Goal: Information Seeking & Learning: Check status

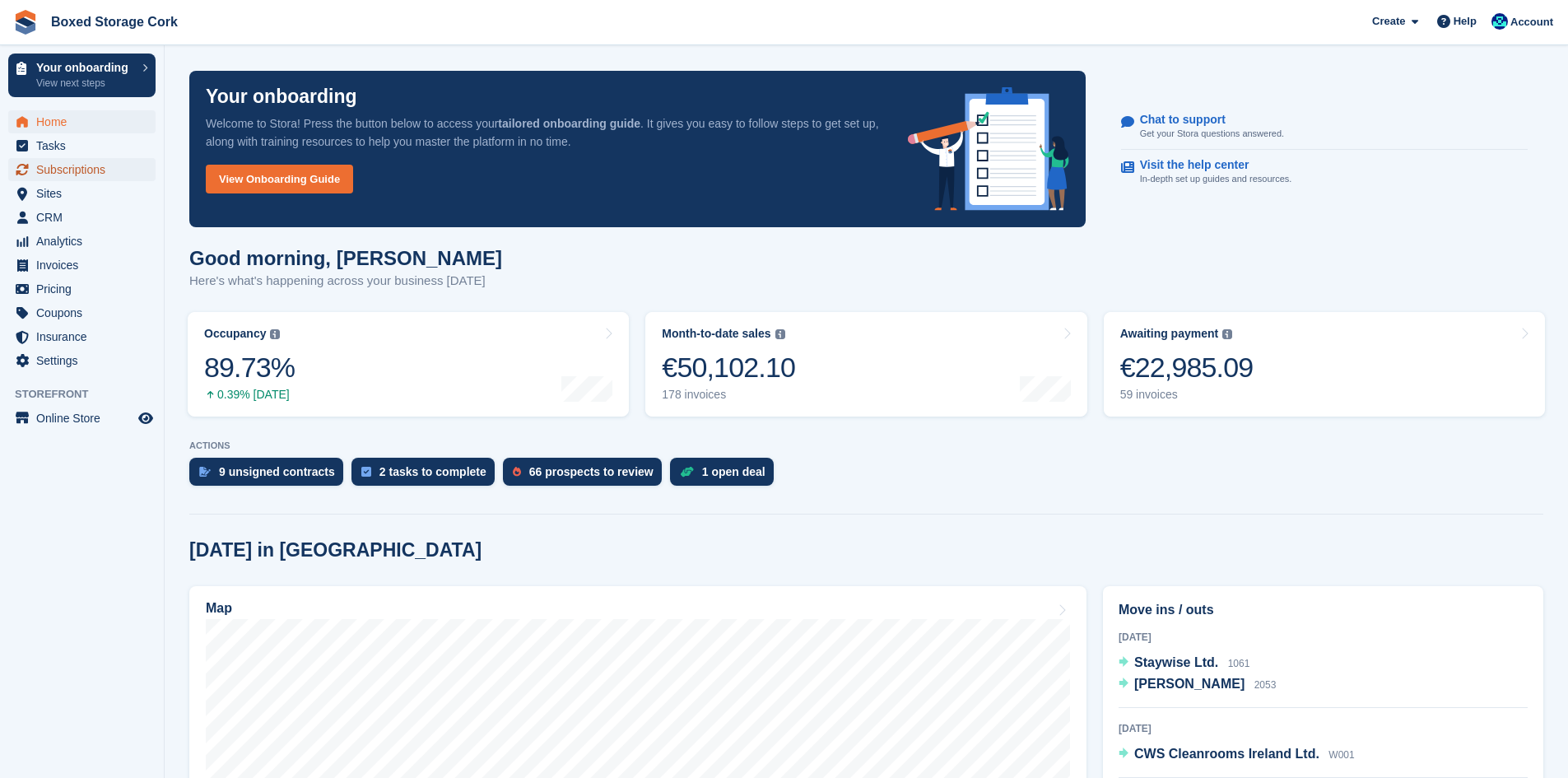
click at [53, 165] on span "Subscriptions" at bounding box center [86, 169] width 99 height 23
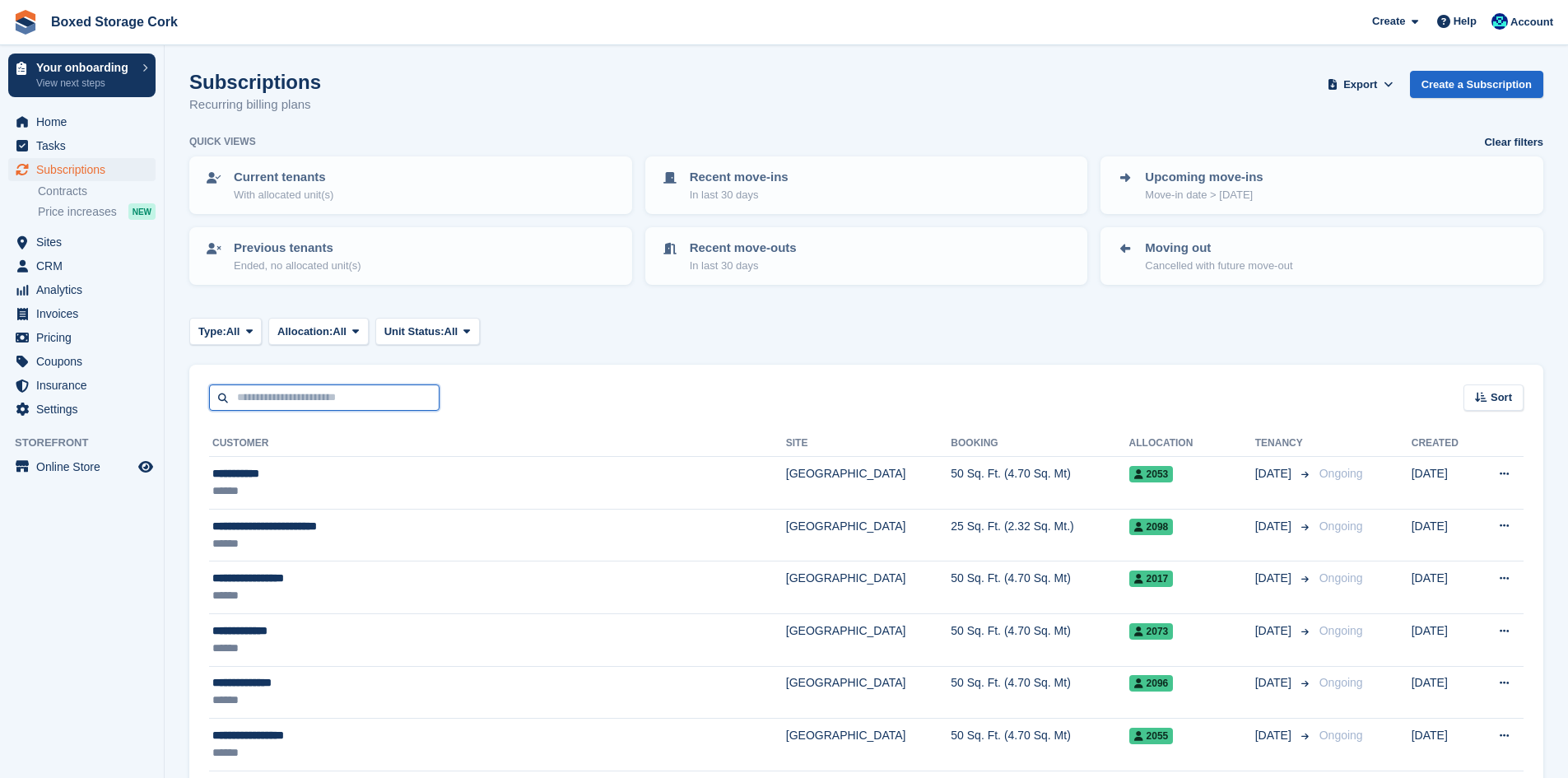
click at [324, 401] on input "text" at bounding box center [324, 398] width 231 height 27
type input "***"
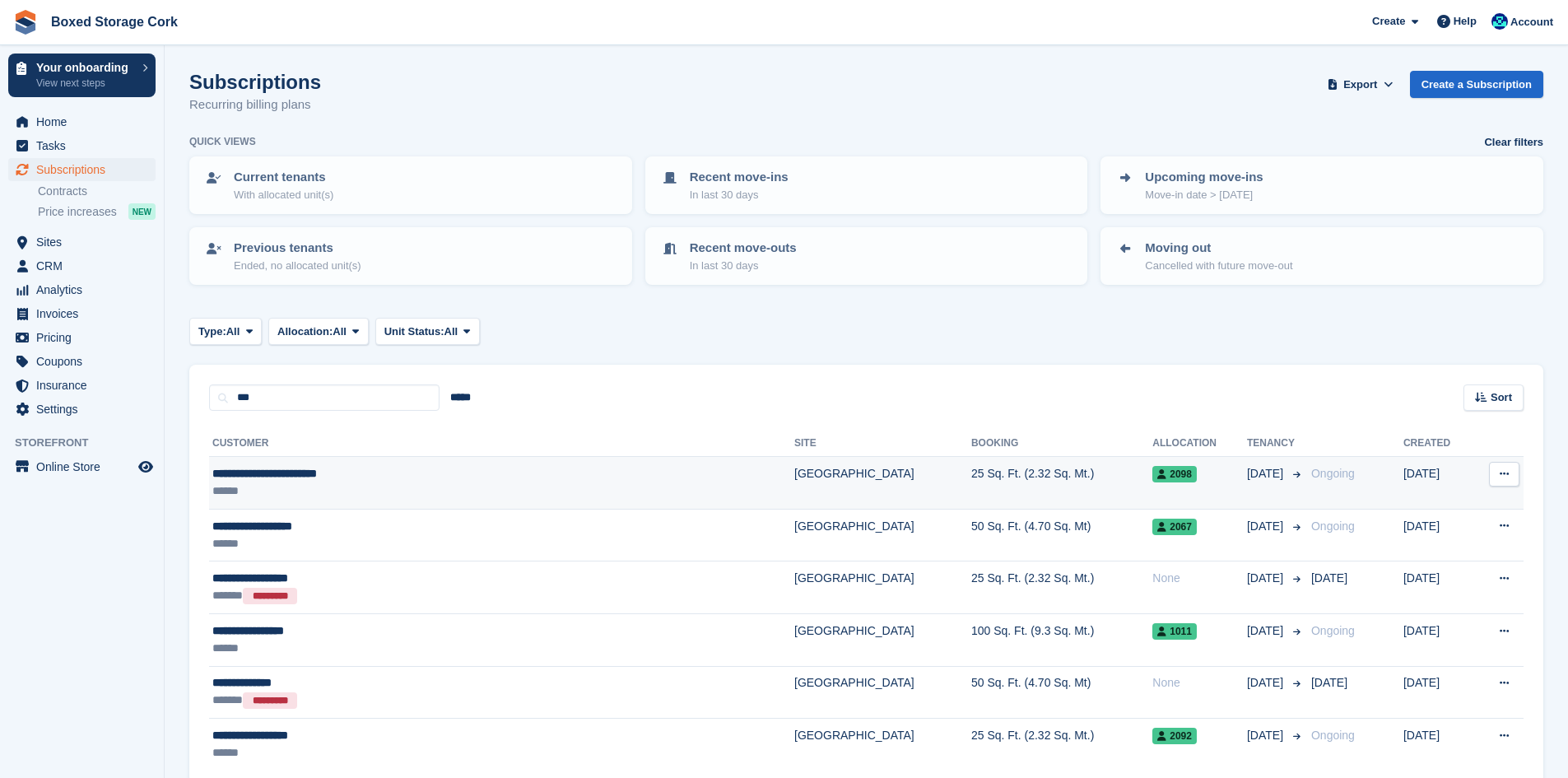
click at [356, 487] on div "******" at bounding box center [409, 490] width 394 height 17
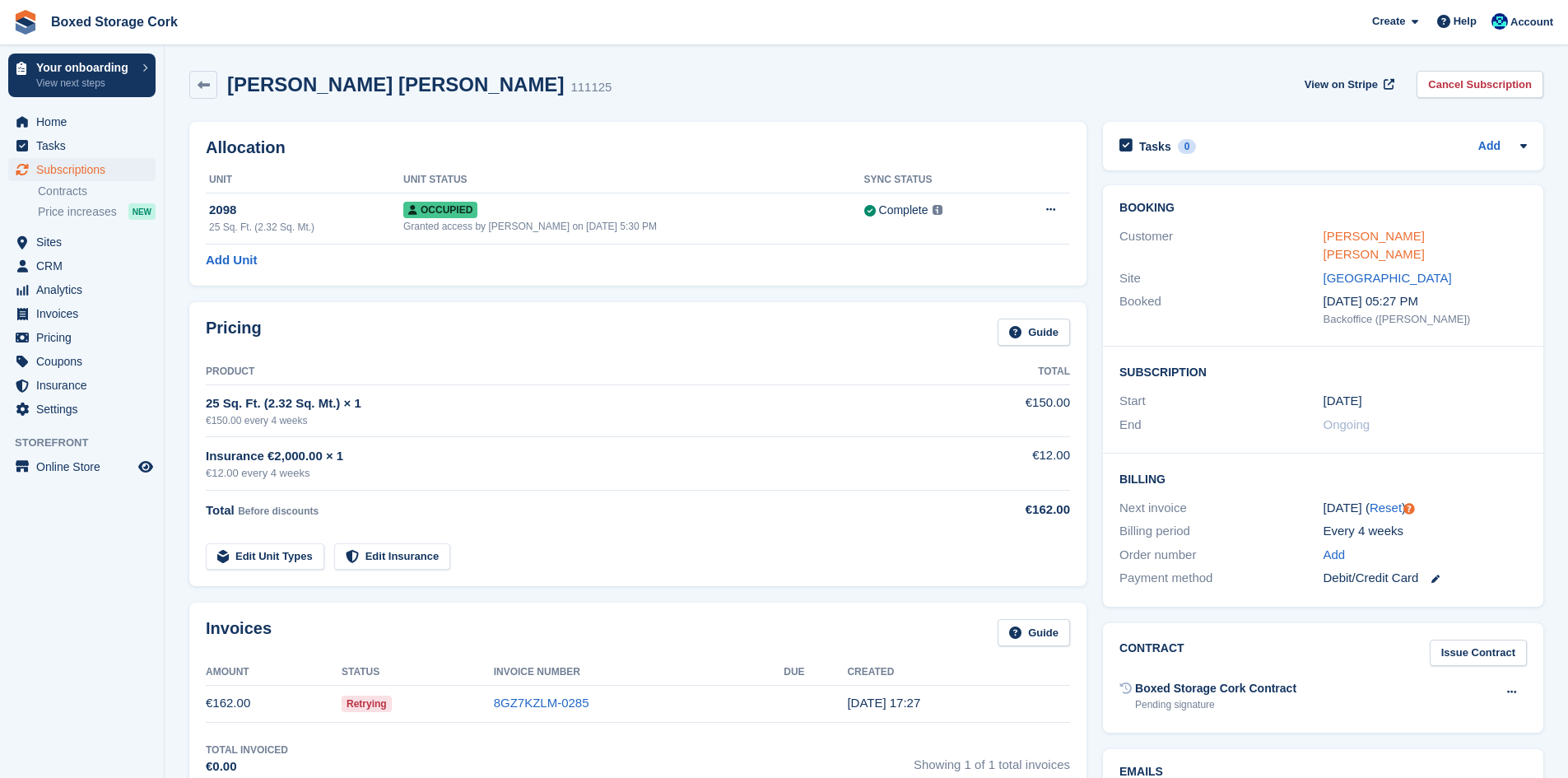
click at [1403, 237] on link "[PERSON_NAME] [PERSON_NAME]" at bounding box center [1373, 245] width 101 height 33
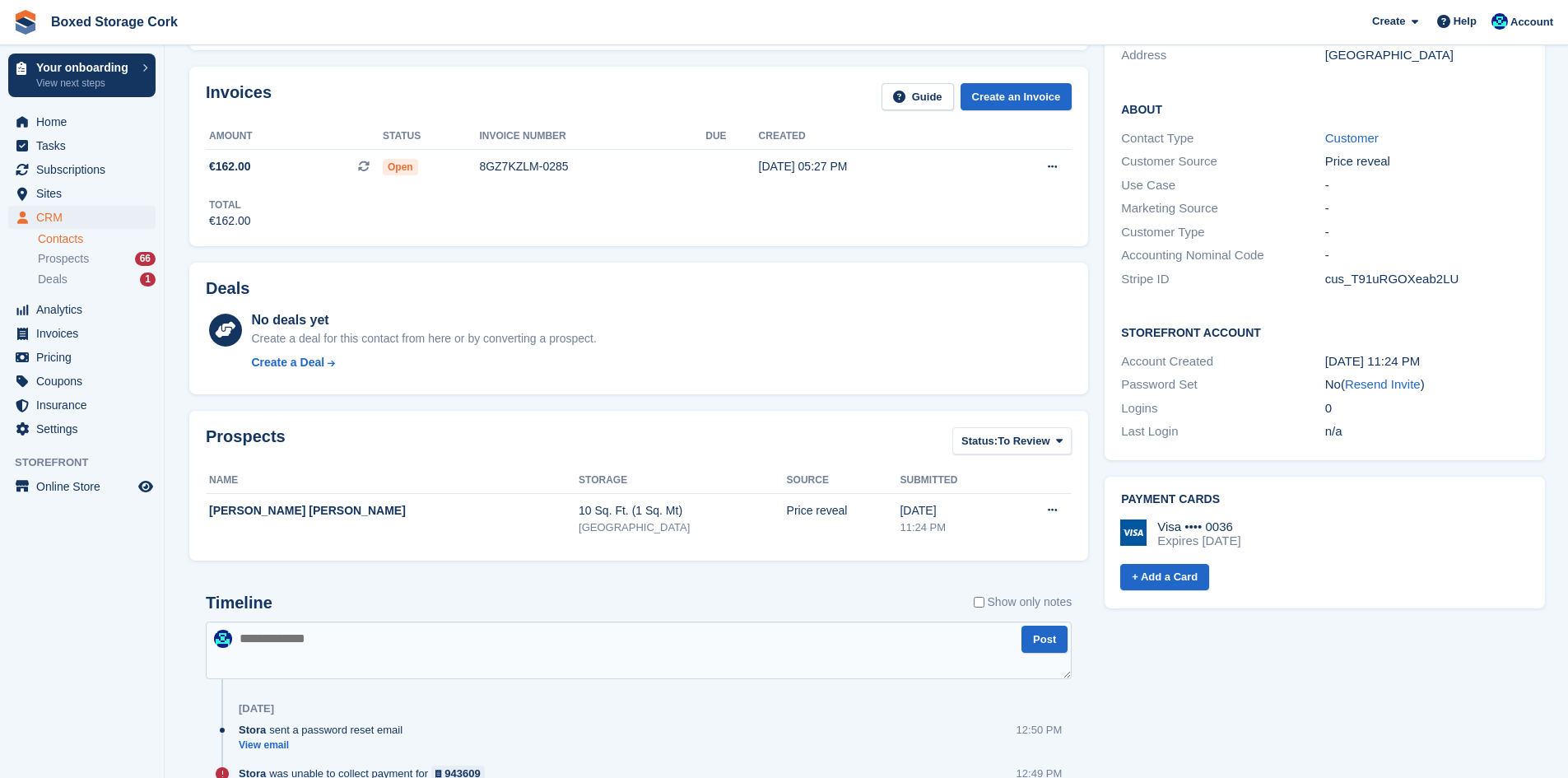
scroll to position [247, 0]
click at [62, 116] on span "Home" at bounding box center [86, 122] width 99 height 23
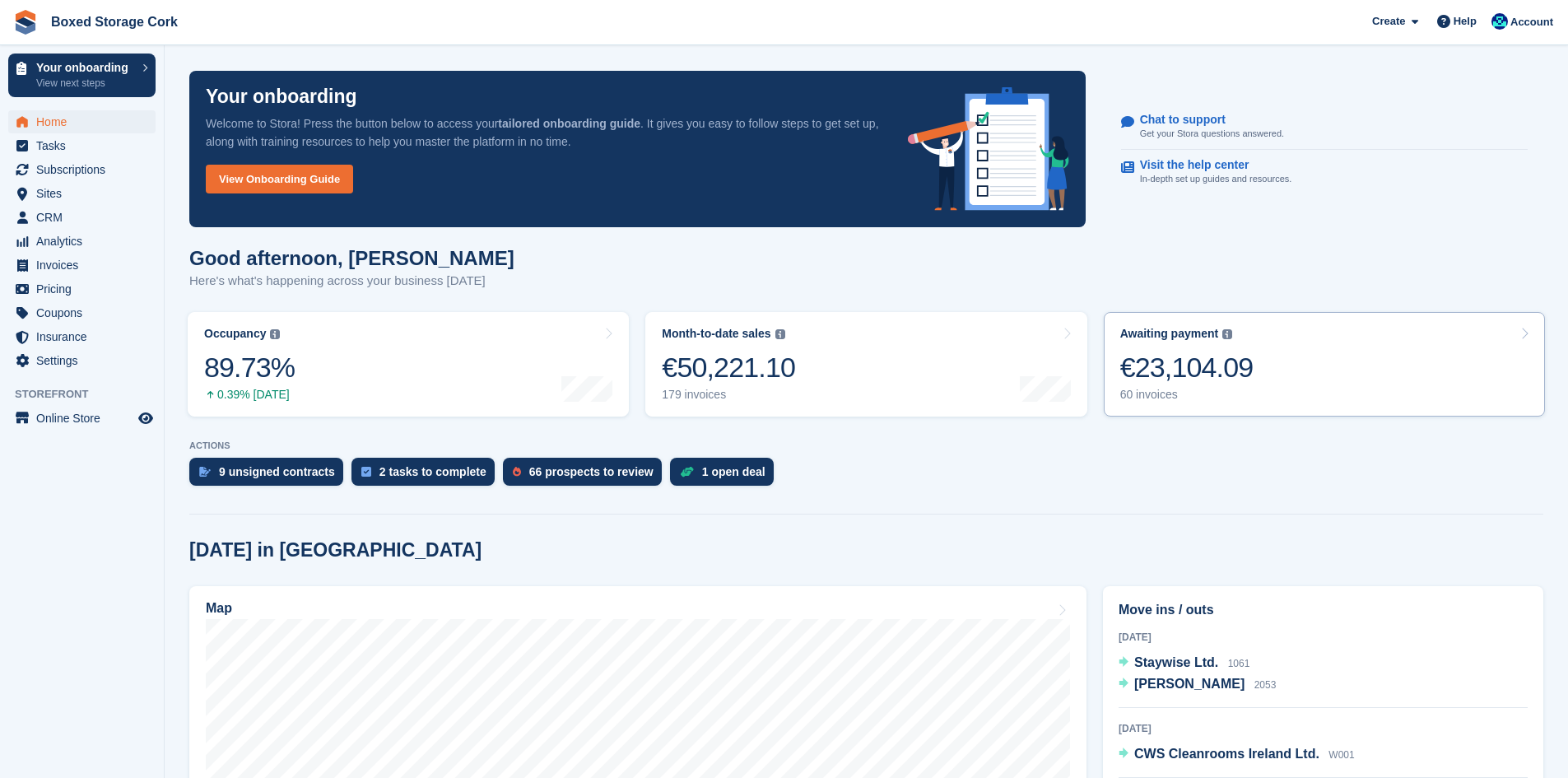
click at [1209, 374] on div "€23,104.09" at bounding box center [1187, 366] width 133 height 33
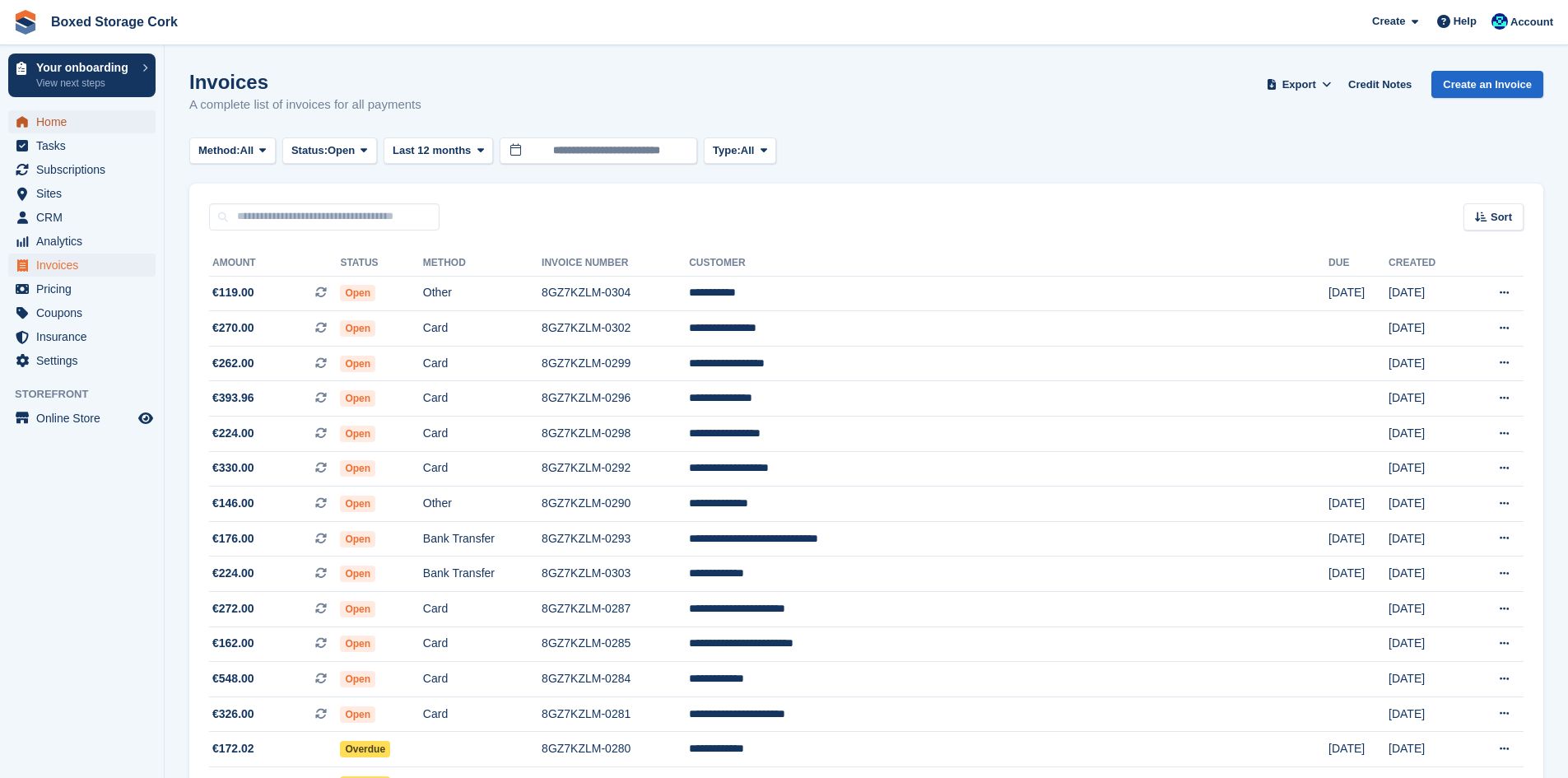
click at [62, 120] on span "Home" at bounding box center [86, 122] width 99 height 23
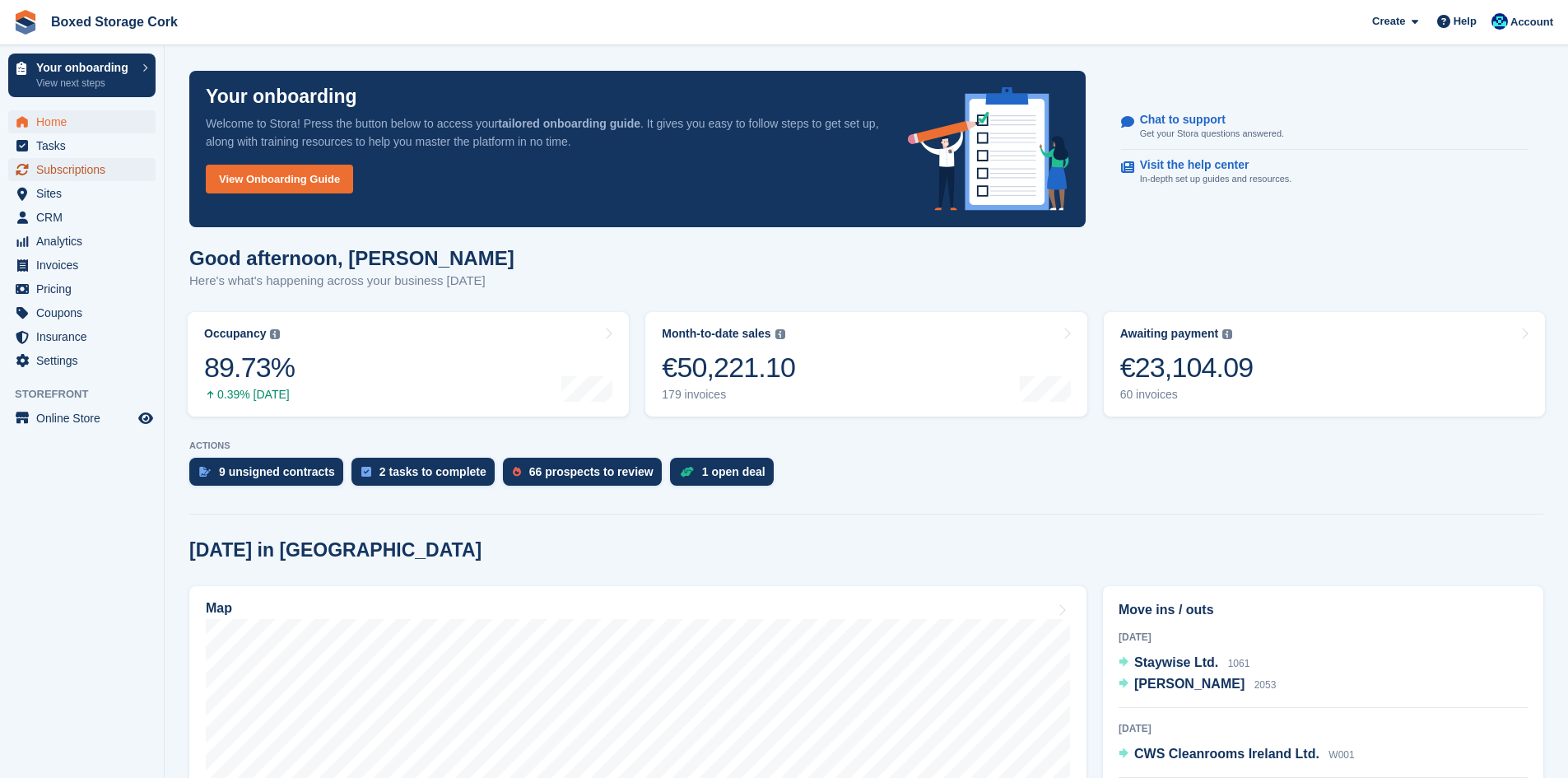
click at [93, 167] on span "Subscriptions" at bounding box center [86, 169] width 99 height 23
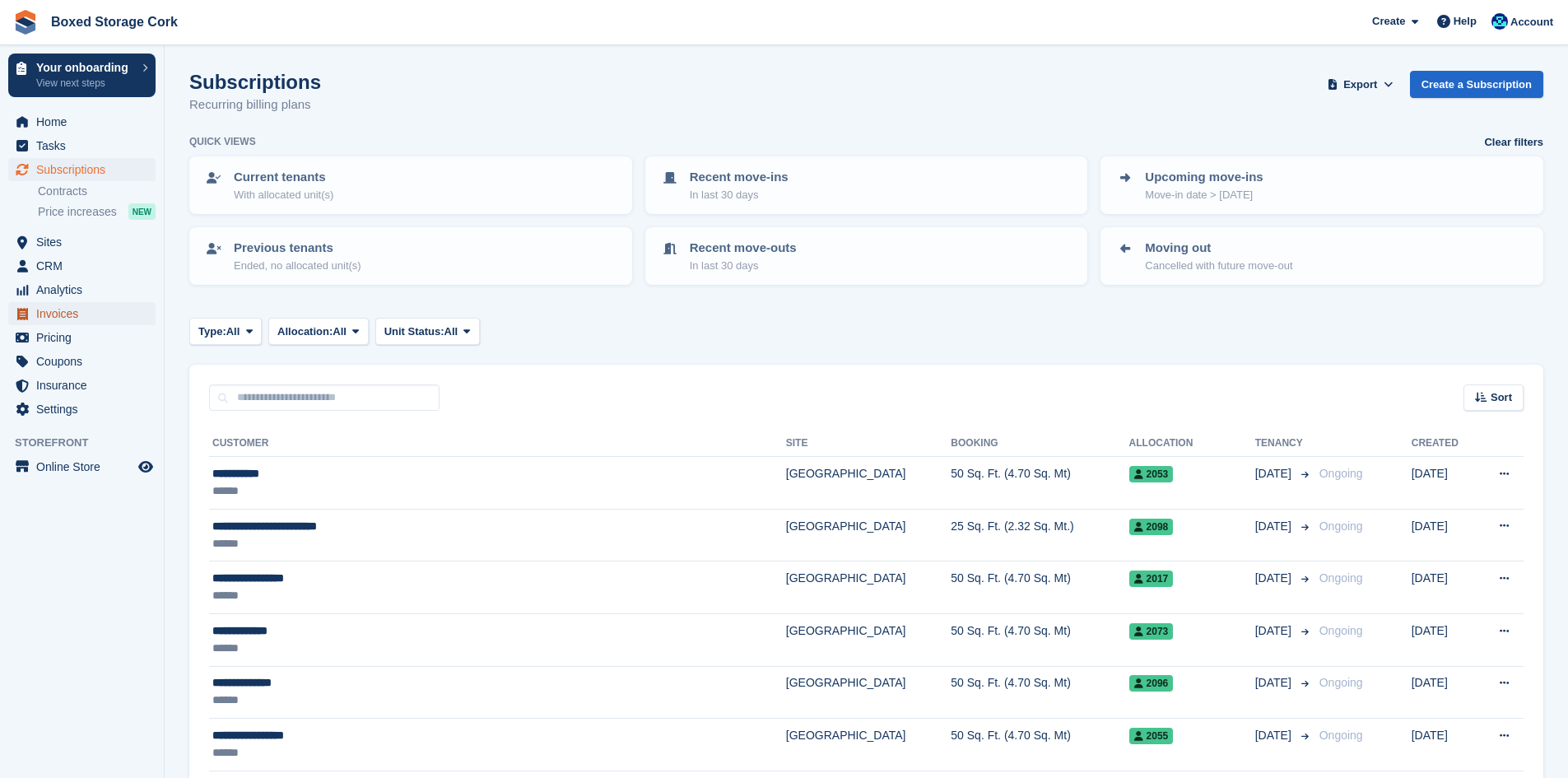
click at [62, 309] on span "Invoices" at bounding box center [86, 313] width 99 height 23
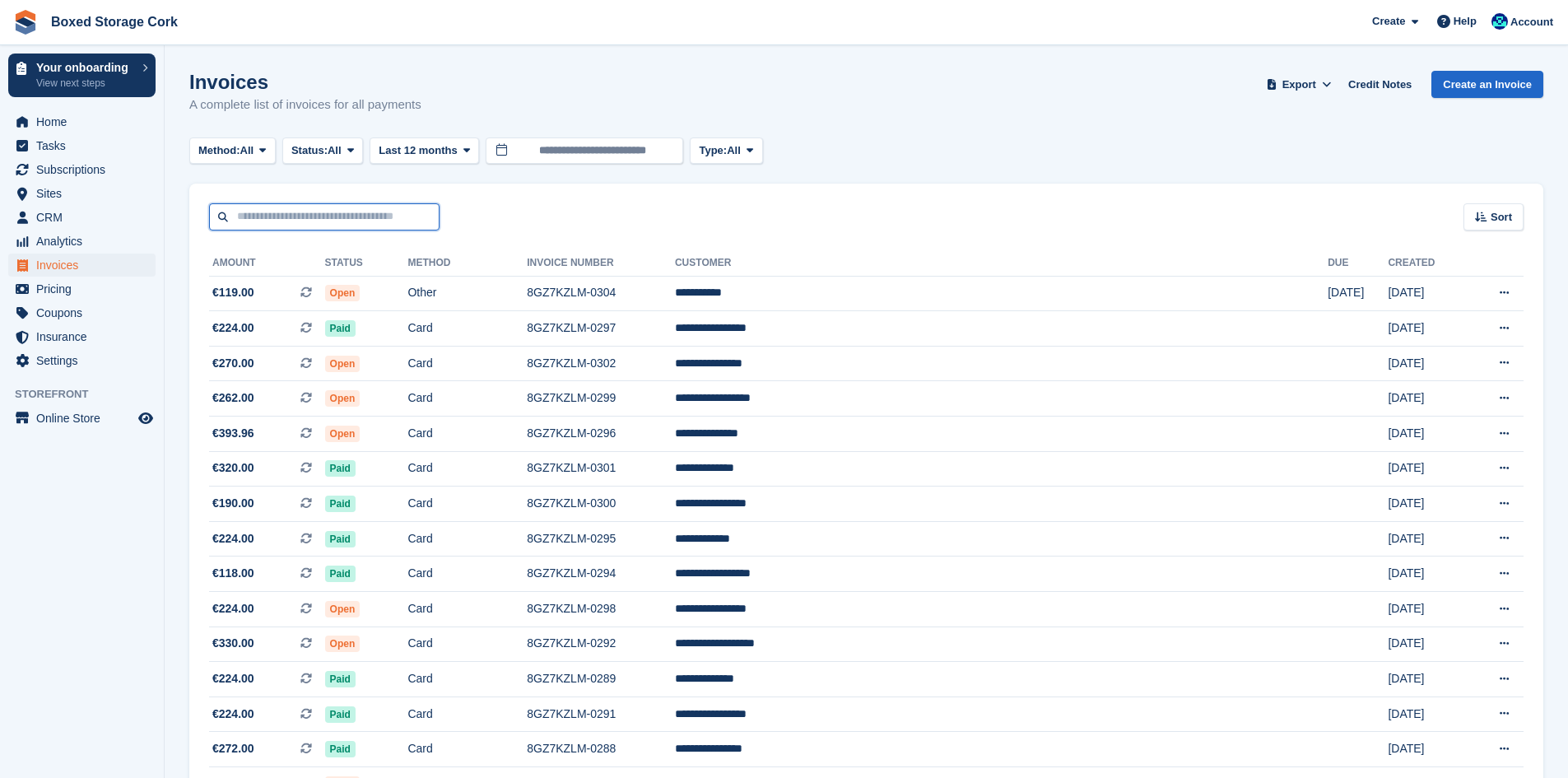
click at [336, 215] on input "text" at bounding box center [324, 217] width 231 height 27
type input "***"
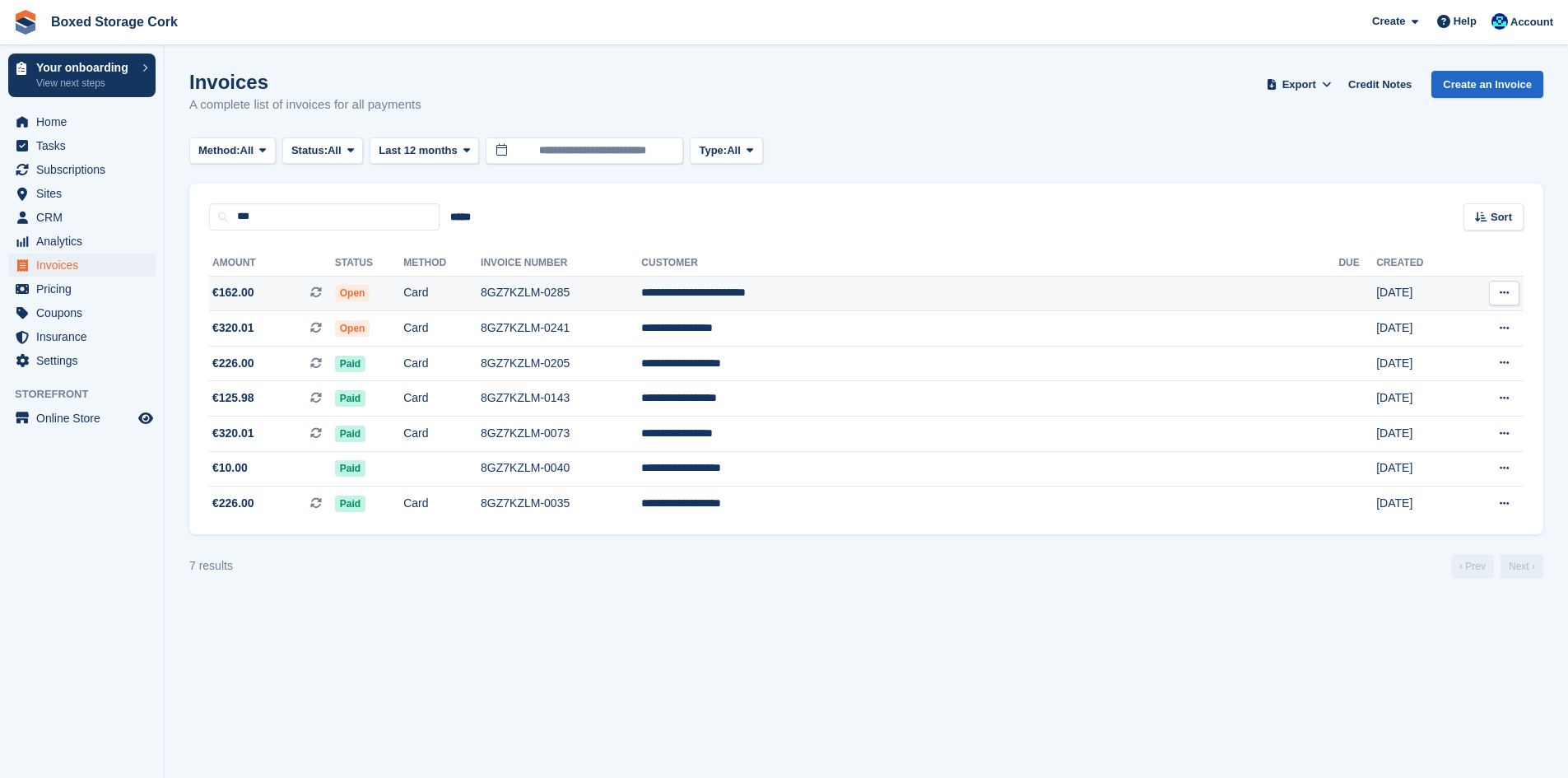
click at [641, 292] on td "8GZ7KZLM-0285" at bounding box center [561, 293] width 160 height 35
click at [641, 291] on td "8GZ7KZLM-0285" at bounding box center [561, 293] width 160 height 35
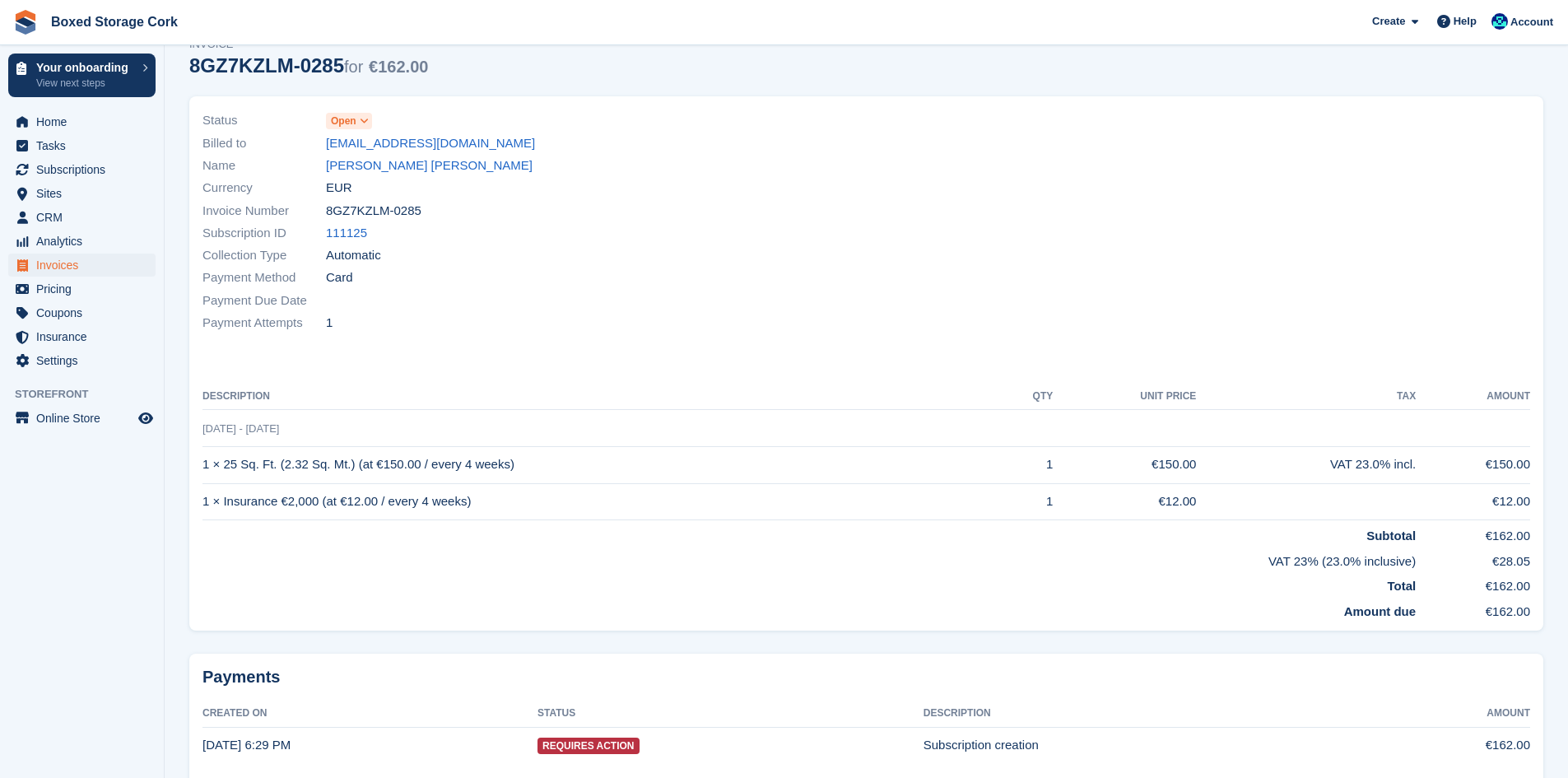
scroll to position [133, 0]
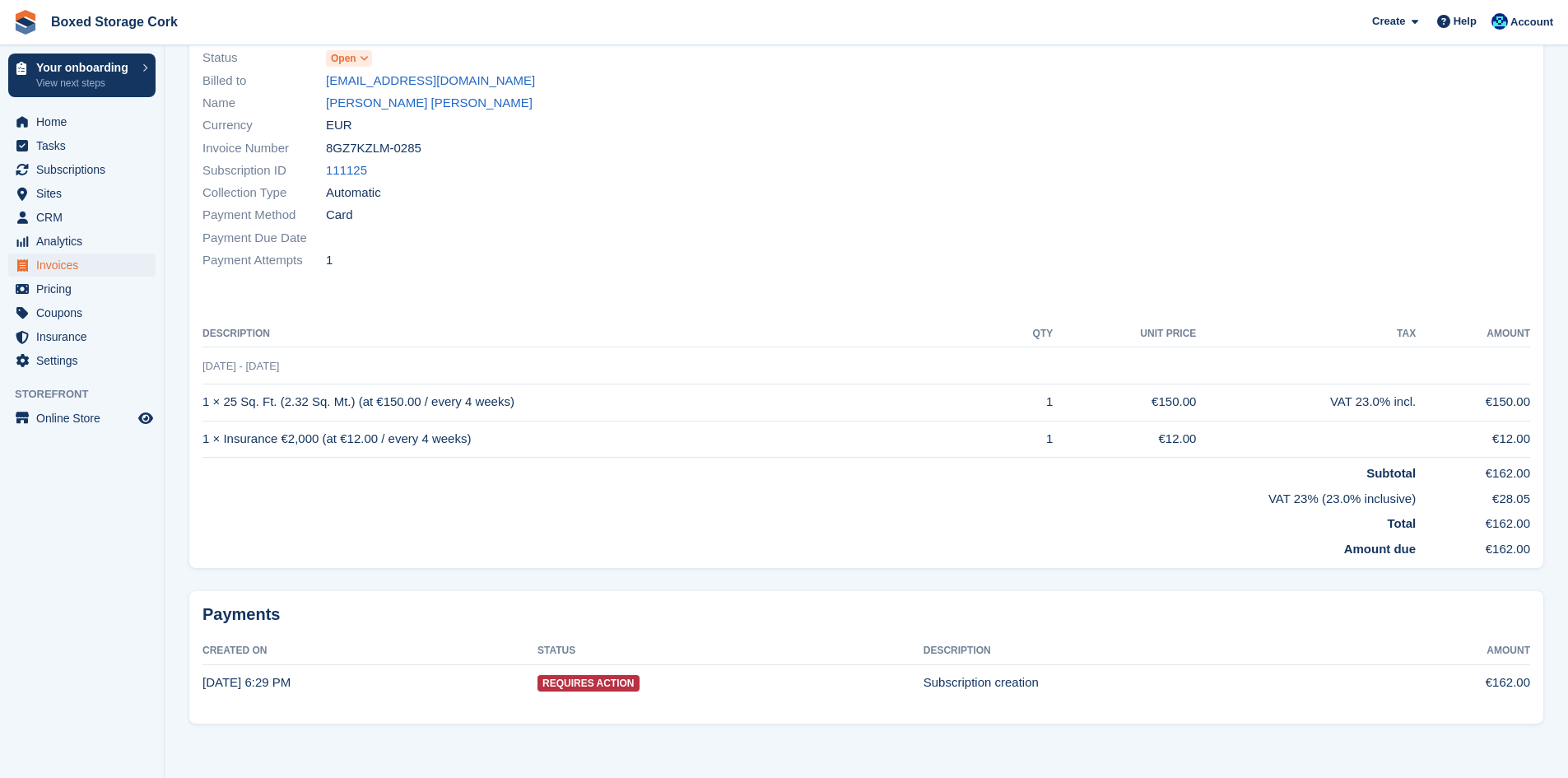
click at [596, 685] on span "Requires Action" at bounding box center [588, 683] width 102 height 16
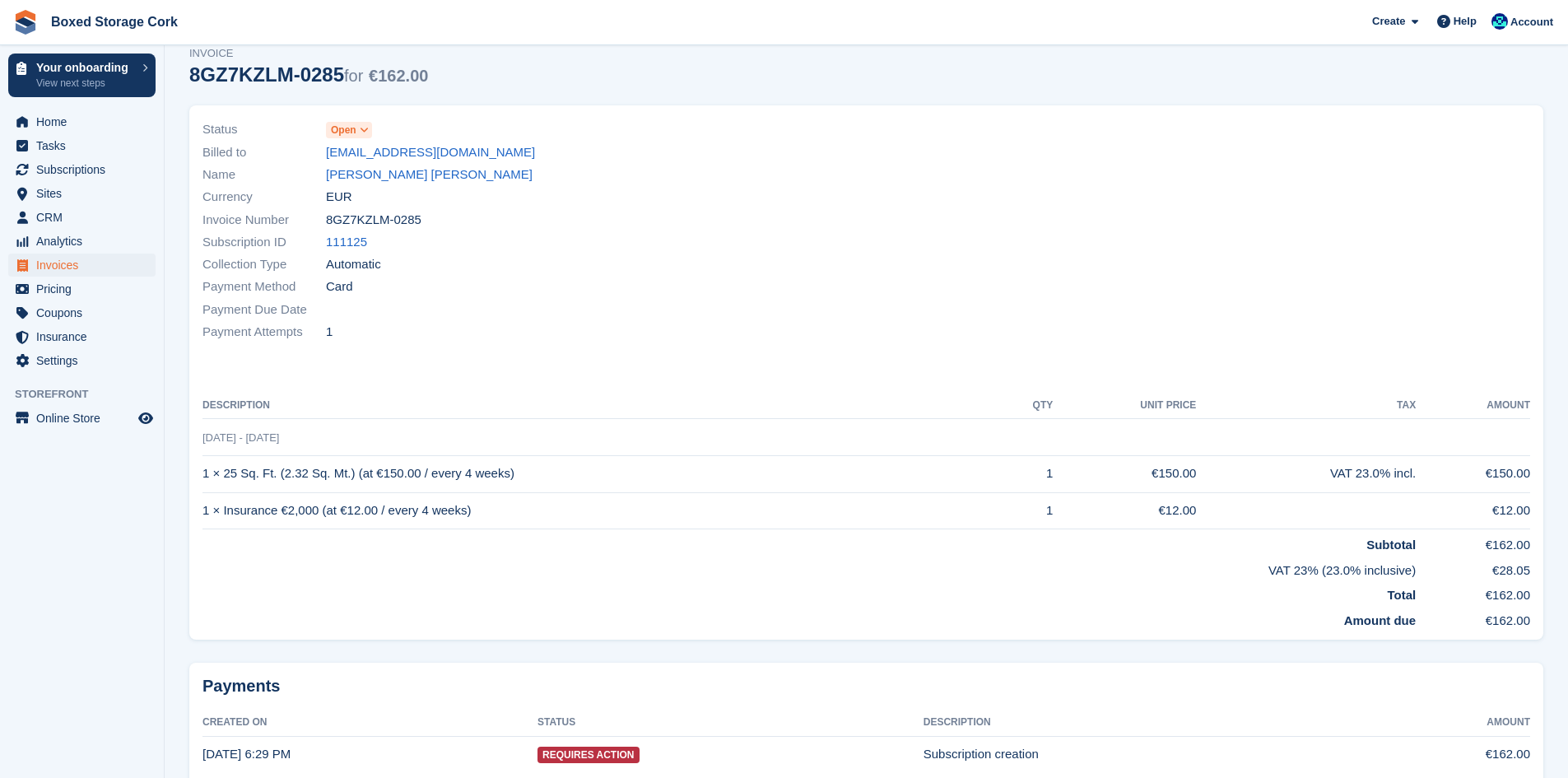
scroll to position [0, 0]
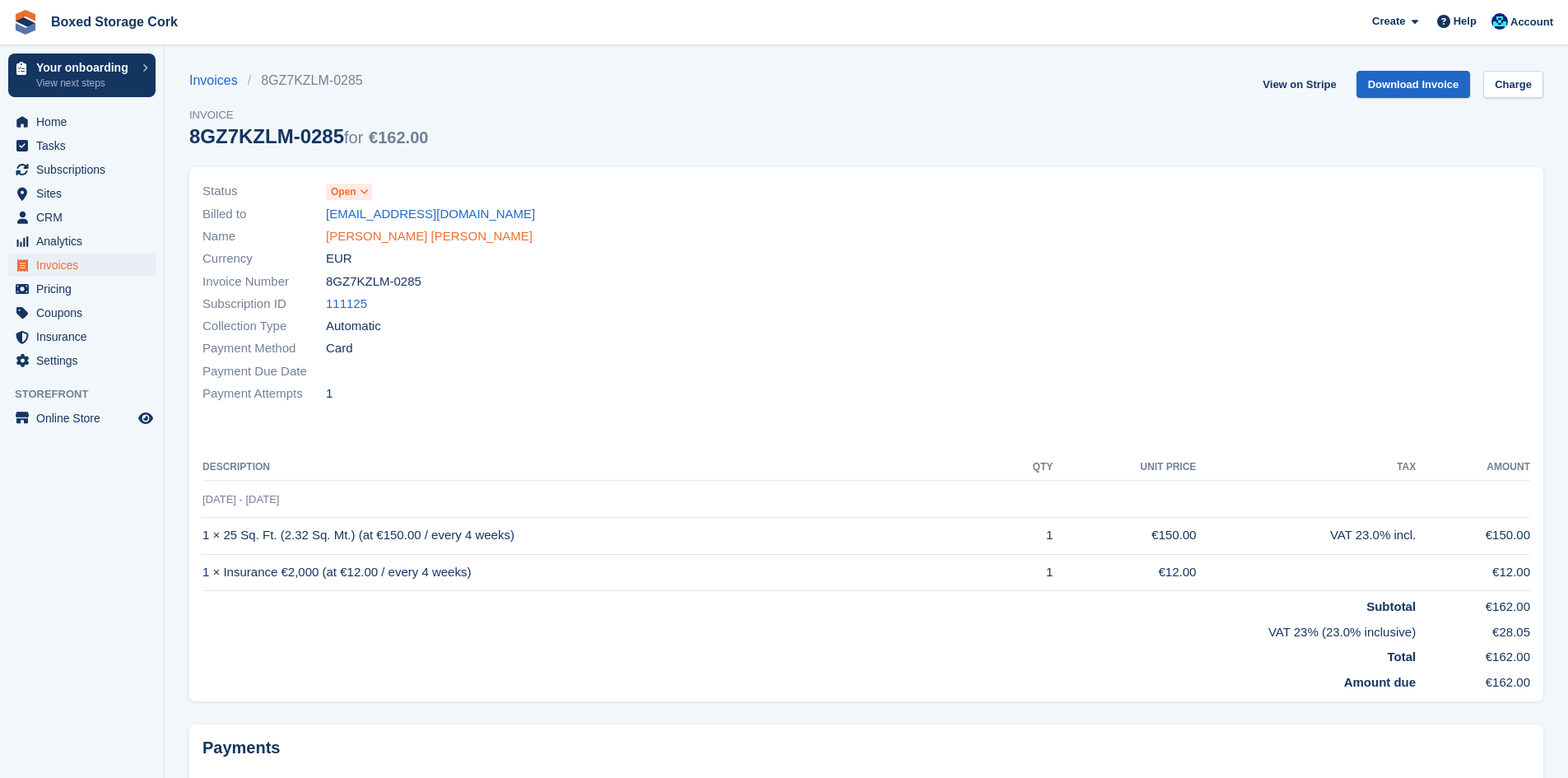
click at [385, 234] on link "[PERSON_NAME] [PERSON_NAME]" at bounding box center [429, 236] width 206 height 19
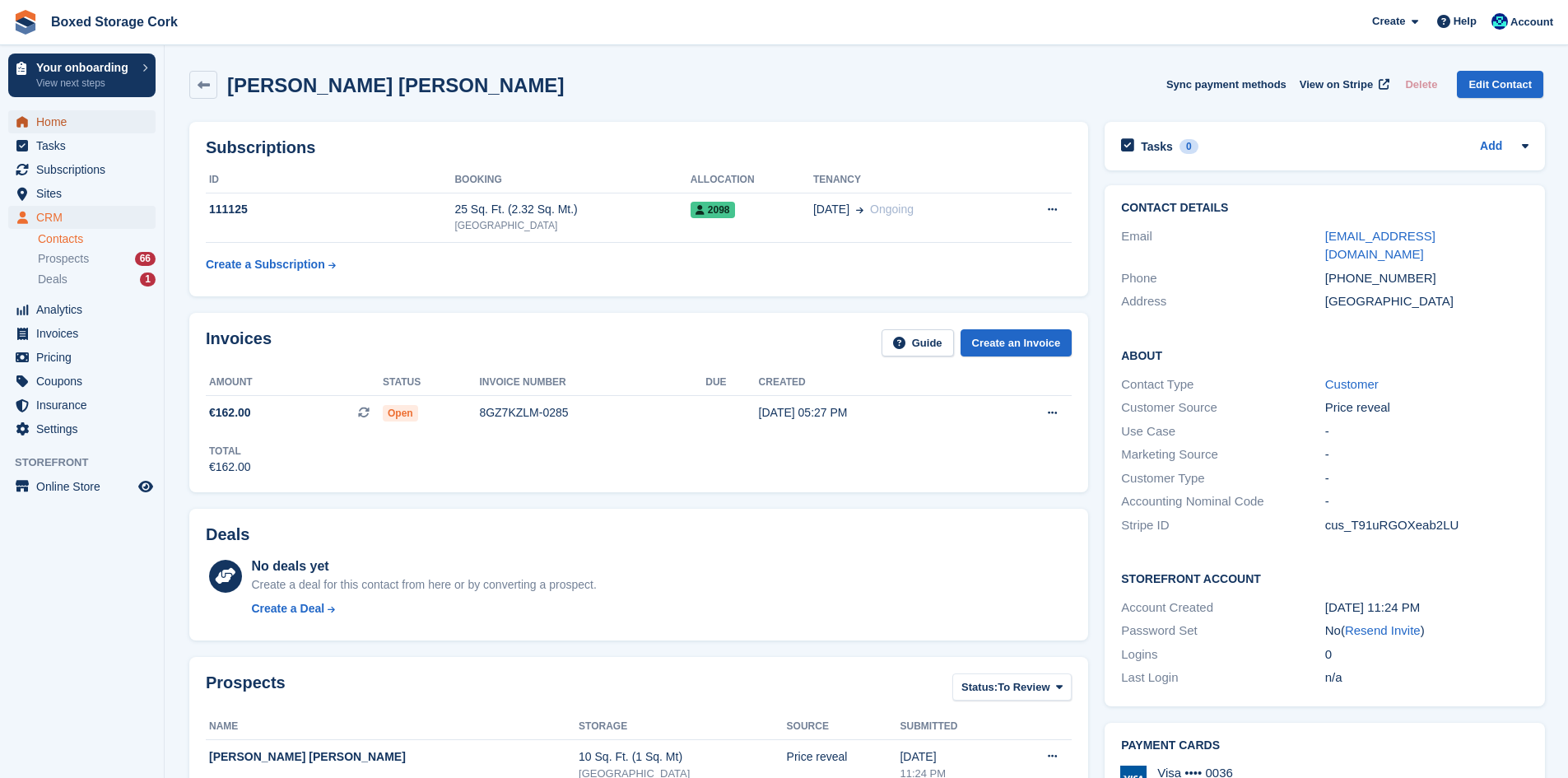
click at [47, 120] on span "Home" at bounding box center [86, 122] width 99 height 23
